Goal: Task Accomplishment & Management: Use online tool/utility

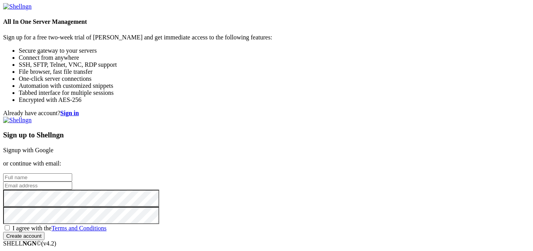
click at [53, 147] on link "Signup with Google" at bounding box center [28, 150] width 50 height 7
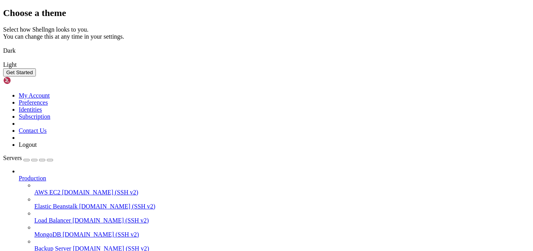
click at [36, 76] on button "Get Started" at bounding box center [19, 72] width 33 height 8
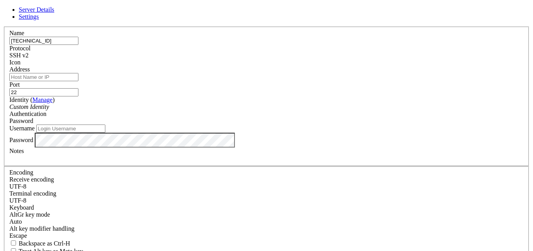
drag, startPoint x: 213, startPoint y: 52, endPoint x: 155, endPoint y: 51, distance: 57.7
click at [78, 45] on input "[TECHNICAL_ID]" at bounding box center [43, 41] width 69 height 8
type input "[TECHNICAL_ID]"
click at [78, 81] on input "Address" at bounding box center [43, 77] width 69 height 8
paste input "[TECHNICAL_ID]"
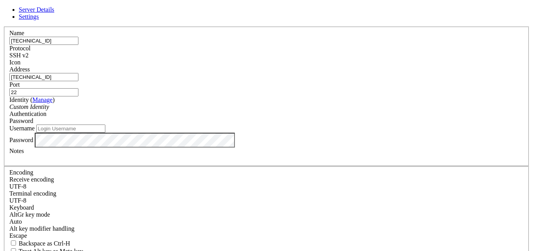
type input "[TECHNICAL_ID]"
drag, startPoint x: 204, startPoint y: 51, endPoint x: 148, endPoint y: 52, distance: 55.4
click at [78, 45] on input "[TECHNICAL_ID]" at bounding box center [43, 41] width 69 height 8
type input "Cafe7040"
click at [105, 133] on input "Username" at bounding box center [70, 128] width 69 height 8
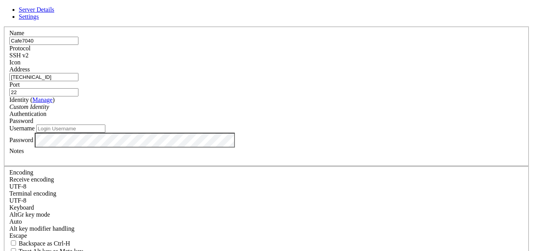
type input "1"
type input "cafenoc"
click at [222, 161] on div at bounding box center [266, 157] width 514 height 7
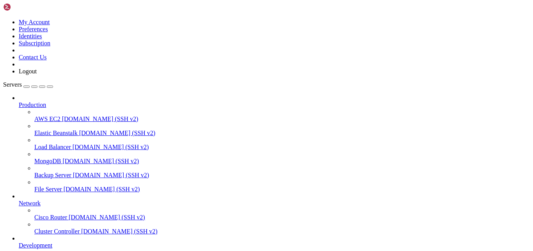
scroll to position [64, 0]
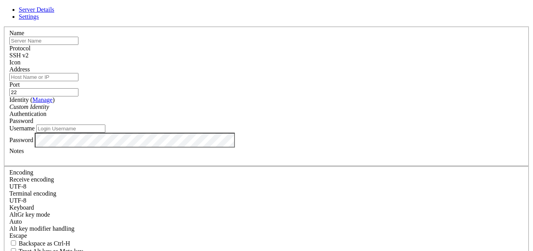
scroll to position [1, 0]
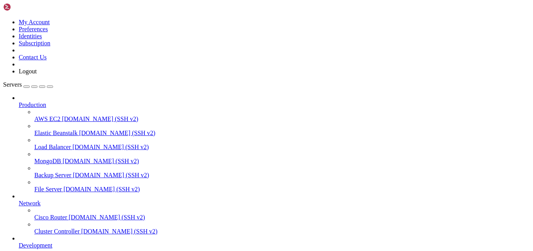
scroll to position [64, 0]
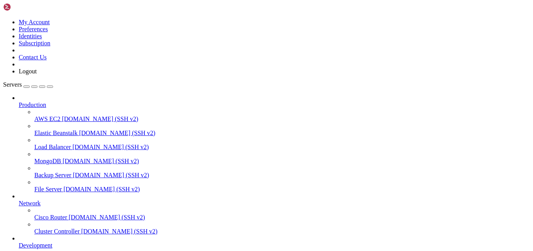
drag, startPoint x: 157, startPoint y: 513, endPoint x: 75, endPoint y: 515, distance: 81.9
drag, startPoint x: 313, startPoint y: 480, endPoint x: 147, endPoint y: 452, distance: 167.8
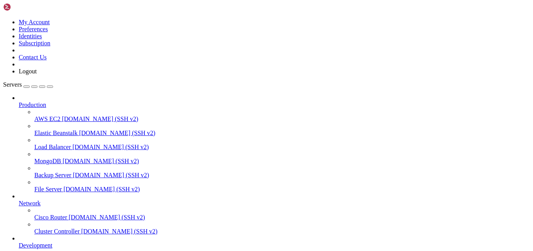
click at [19, 242] on icon at bounding box center [19, 242] width 0 height 0
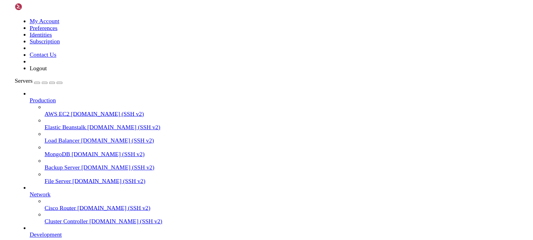
scroll to position [0, 0]
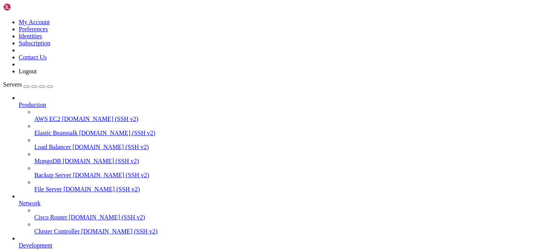
click at [19, 101] on icon at bounding box center [19, 101] width 0 height 0
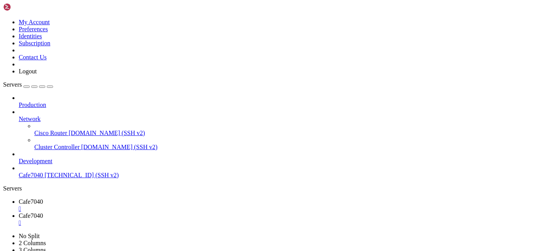
click at [3, 19] on icon at bounding box center [3, 19] width 0 height 0
click at [37, 74] on link "Logout" at bounding box center [28, 71] width 18 height 7
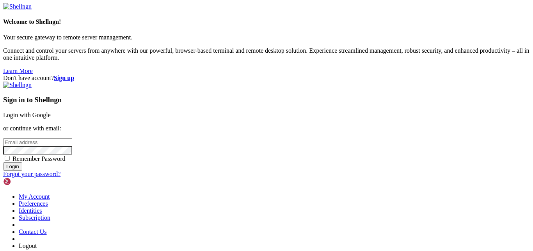
type input "cafenoc"
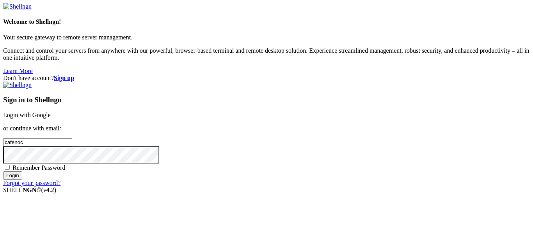
click at [22, 179] on input "Login" at bounding box center [12, 175] width 19 height 8
